Goal: Check status: Check status

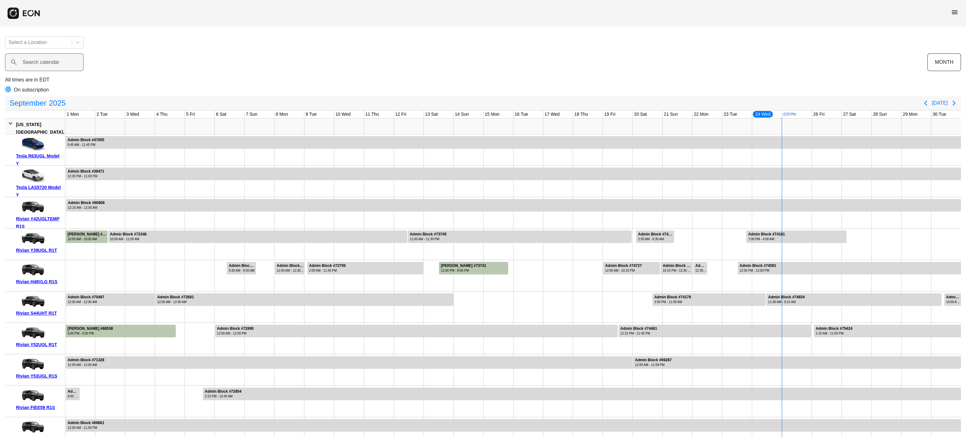
click at [45, 66] on label "Search calendar" at bounding box center [41, 62] width 37 height 8
click at [45, 66] on calendar "Search calendar" at bounding box center [44, 62] width 79 height 18
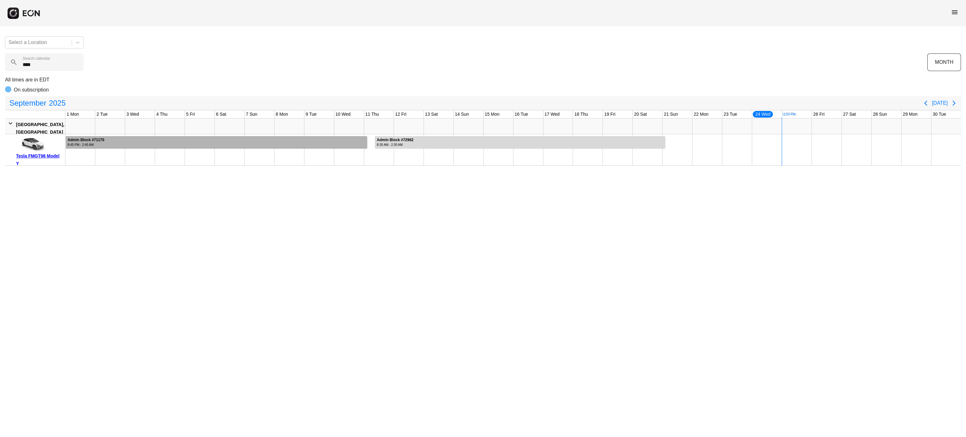
click at [153, 146] on div at bounding box center [216, 142] width 301 height 13
click at [154, 146] on div at bounding box center [216, 142] width 301 height 13
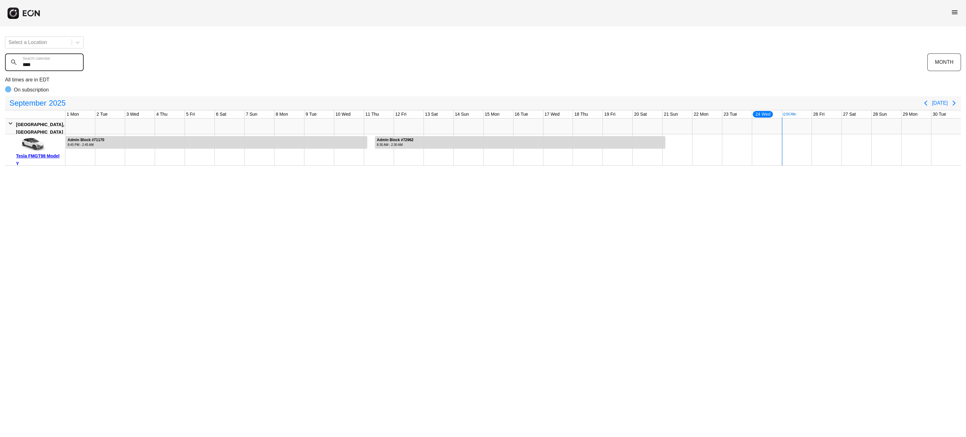
drag, startPoint x: 44, startPoint y: 69, endPoint x: 0, endPoint y: 68, distance: 43.7
click at [0, 68] on div "Select a Location **** Search calendar MONTH All times are in EDT On subscripti…" at bounding box center [483, 98] width 966 height 134
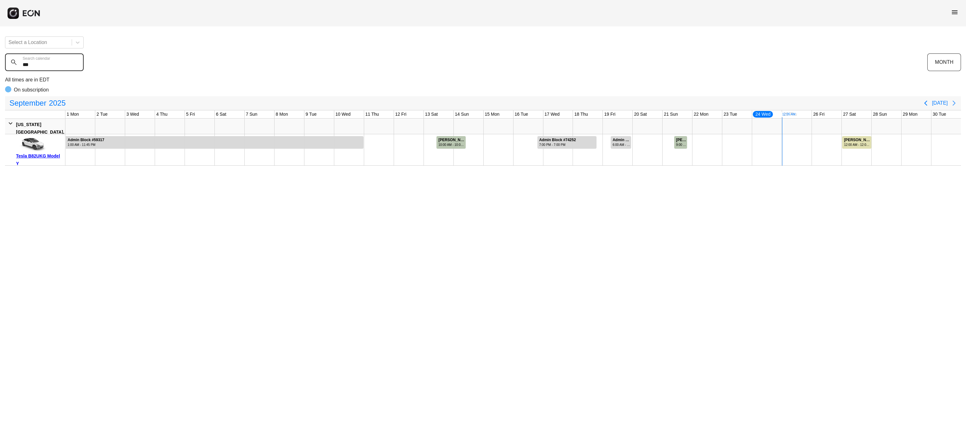
type calendar "***"
click at [950, 103] on icon "Next page" at bounding box center [954, 103] width 8 height 8
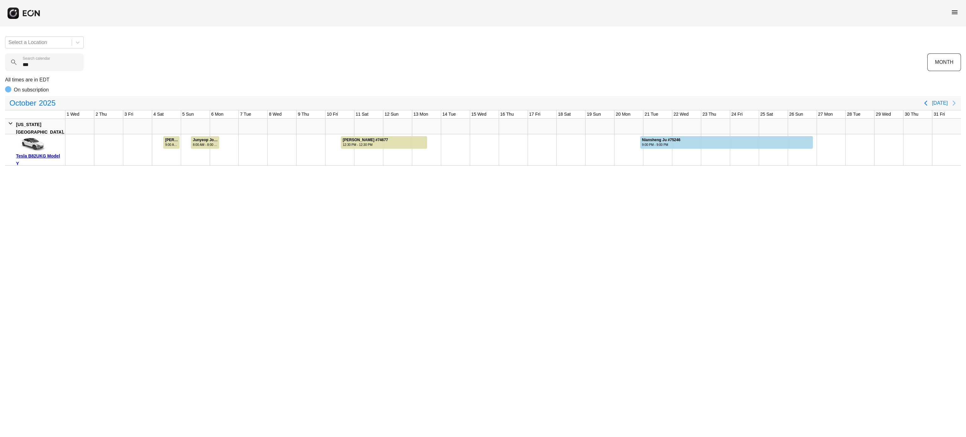
click at [958, 103] on button "Next page" at bounding box center [953, 103] width 13 height 13
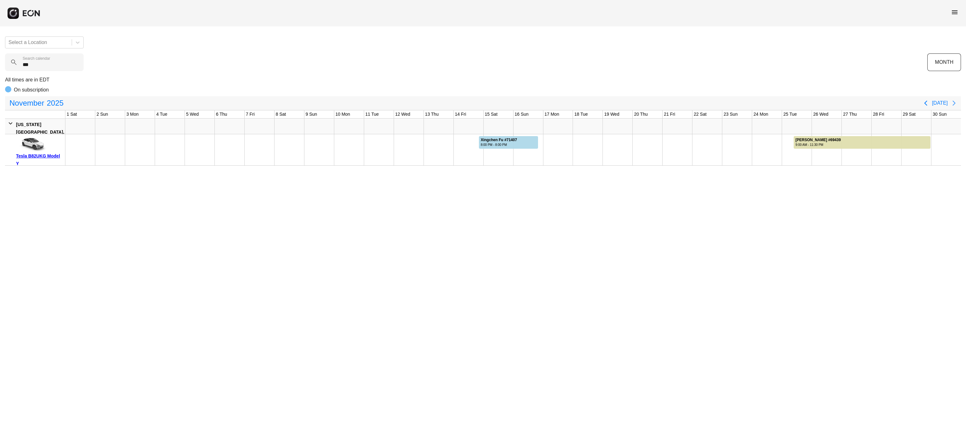
click at [952, 102] on icon "Next page" at bounding box center [954, 103] width 8 height 8
click at [925, 104] on icon "Previous page" at bounding box center [926, 103] width 8 height 8
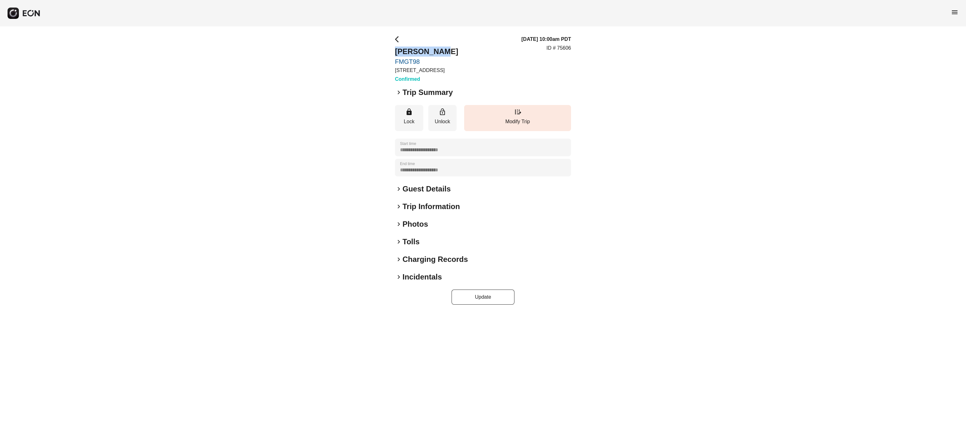
drag, startPoint x: 390, startPoint y: 51, endPoint x: 453, endPoint y: 50, distance: 62.6
click at [453, 50] on div "**********" at bounding box center [483, 169] width 966 height 287
copy h2 "[PERSON_NAME]"
click at [566, 47] on p "ID # 75606" at bounding box center [558, 48] width 25 height 8
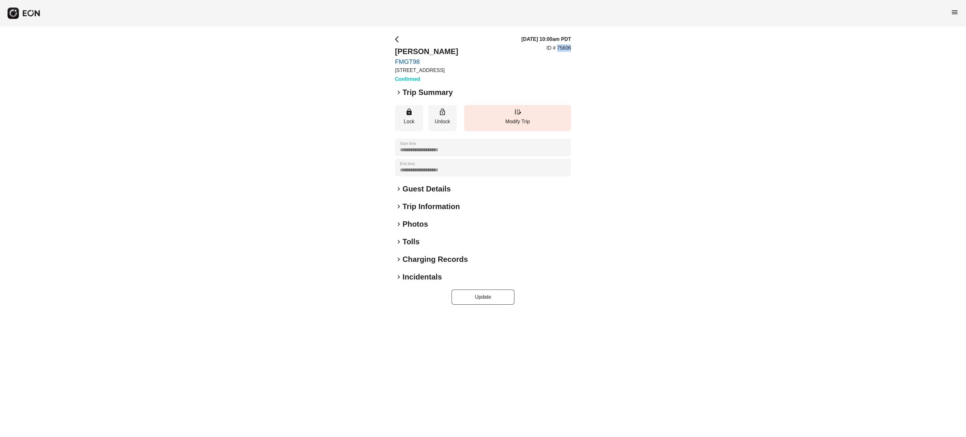
copy p "75606"
